Goal: Check status: Check status

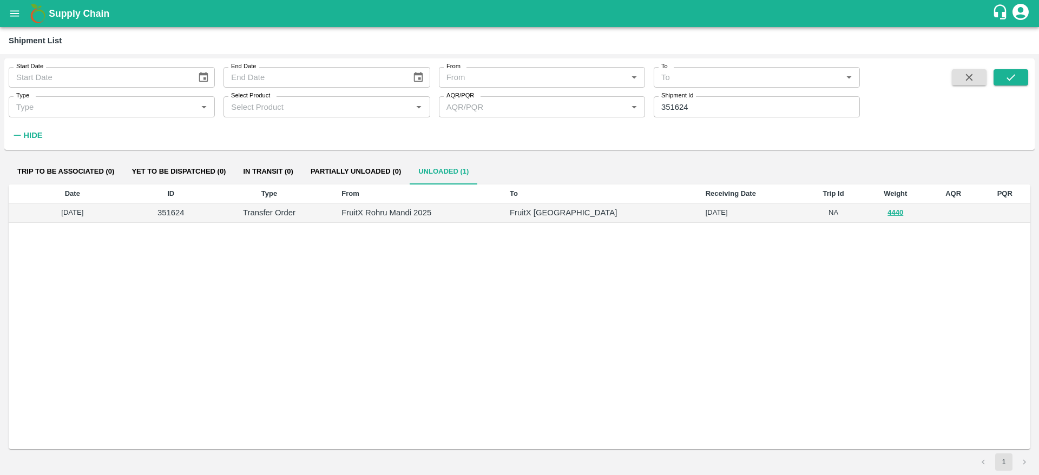
click at [0, 4] on div "Supply Chain" at bounding box center [519, 13] width 1039 height 27
click at [6, 10] on button "open drawer" at bounding box center [14, 13] width 25 height 25
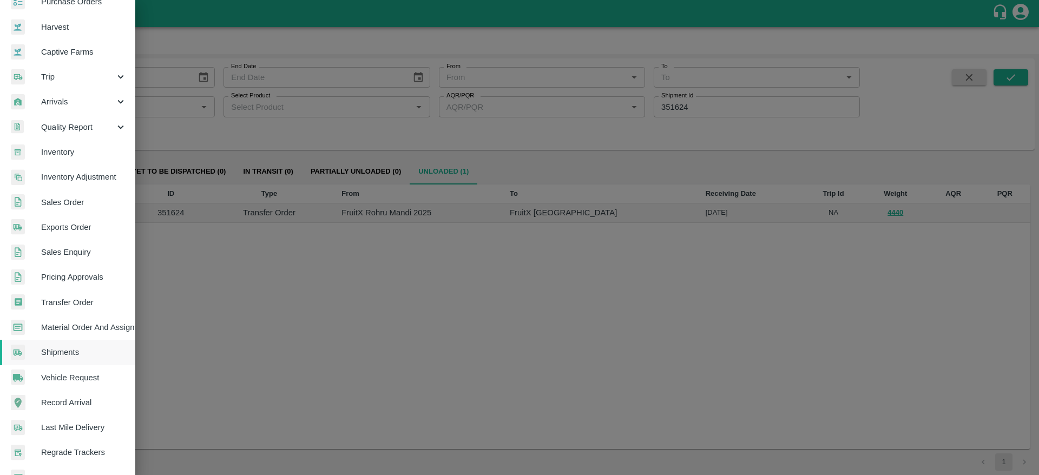
scroll to position [107, 0]
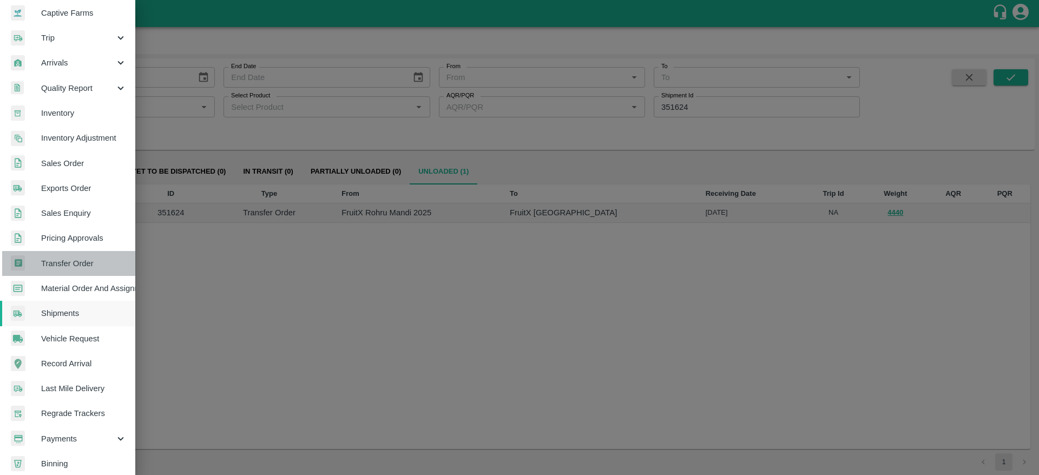
click at [94, 262] on span "Transfer Order" at bounding box center [83, 264] width 85 height 12
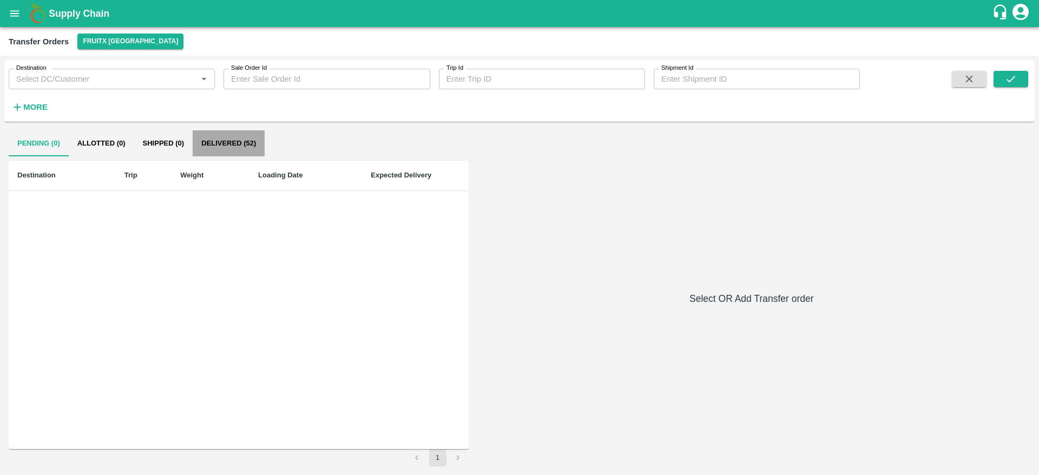
click at [215, 148] on button "Delivered (52)" at bounding box center [229, 143] width 72 height 26
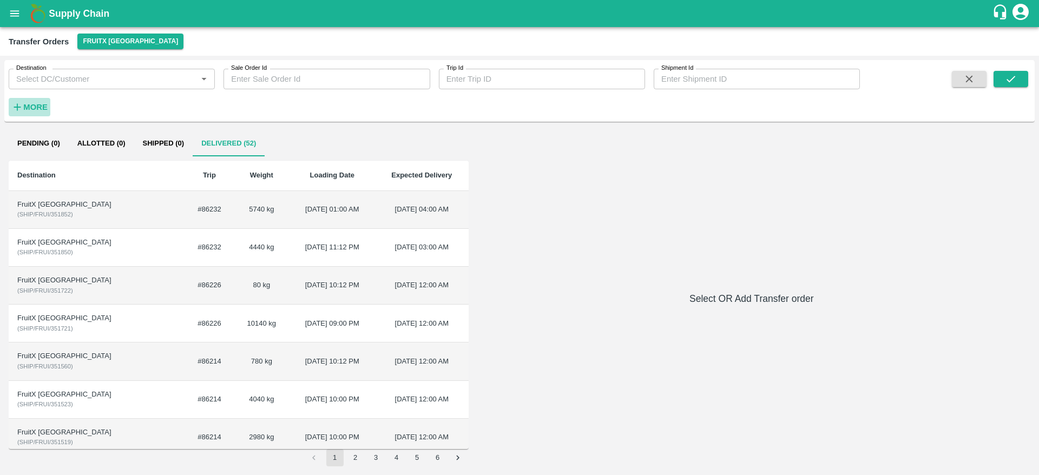
click at [48, 106] on button "More" at bounding box center [30, 107] width 42 height 18
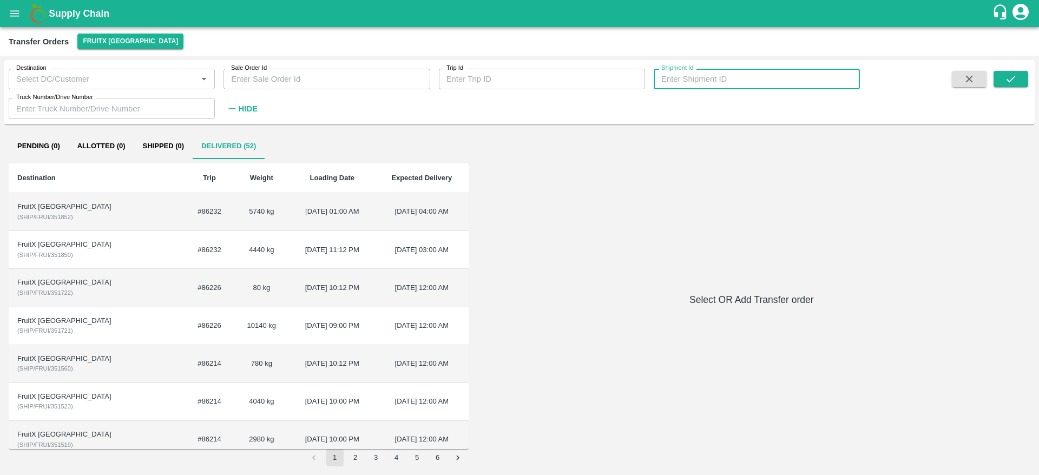
click at [668, 79] on input "Shipment Id" at bounding box center [757, 79] width 206 height 21
type input "350471"
click at [1007, 82] on icon "submit" at bounding box center [1011, 79] width 12 height 12
